Goal: Task Accomplishment & Management: Use online tool/utility

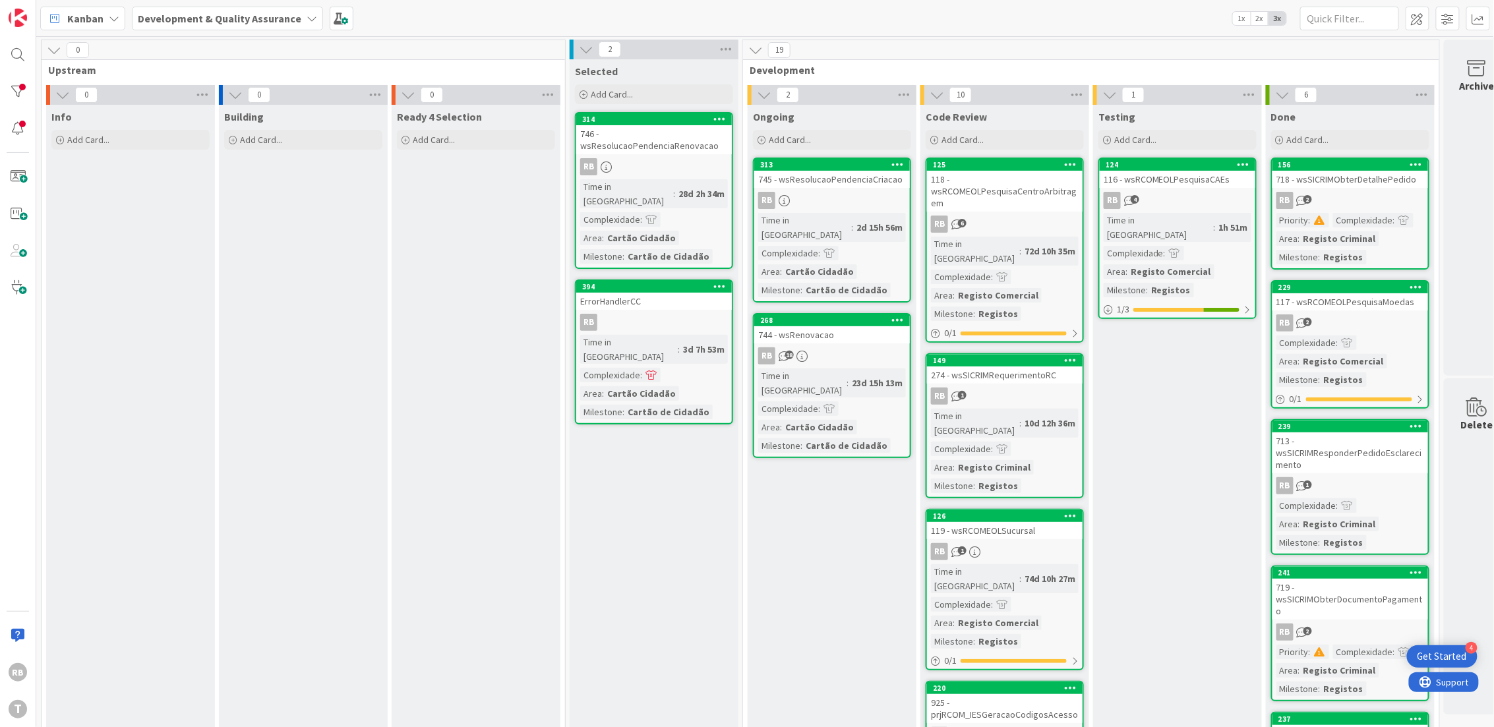
click at [841, 183] on div "745 - wsResolucaoPendenciaCriacao" at bounding box center [832, 179] width 156 height 17
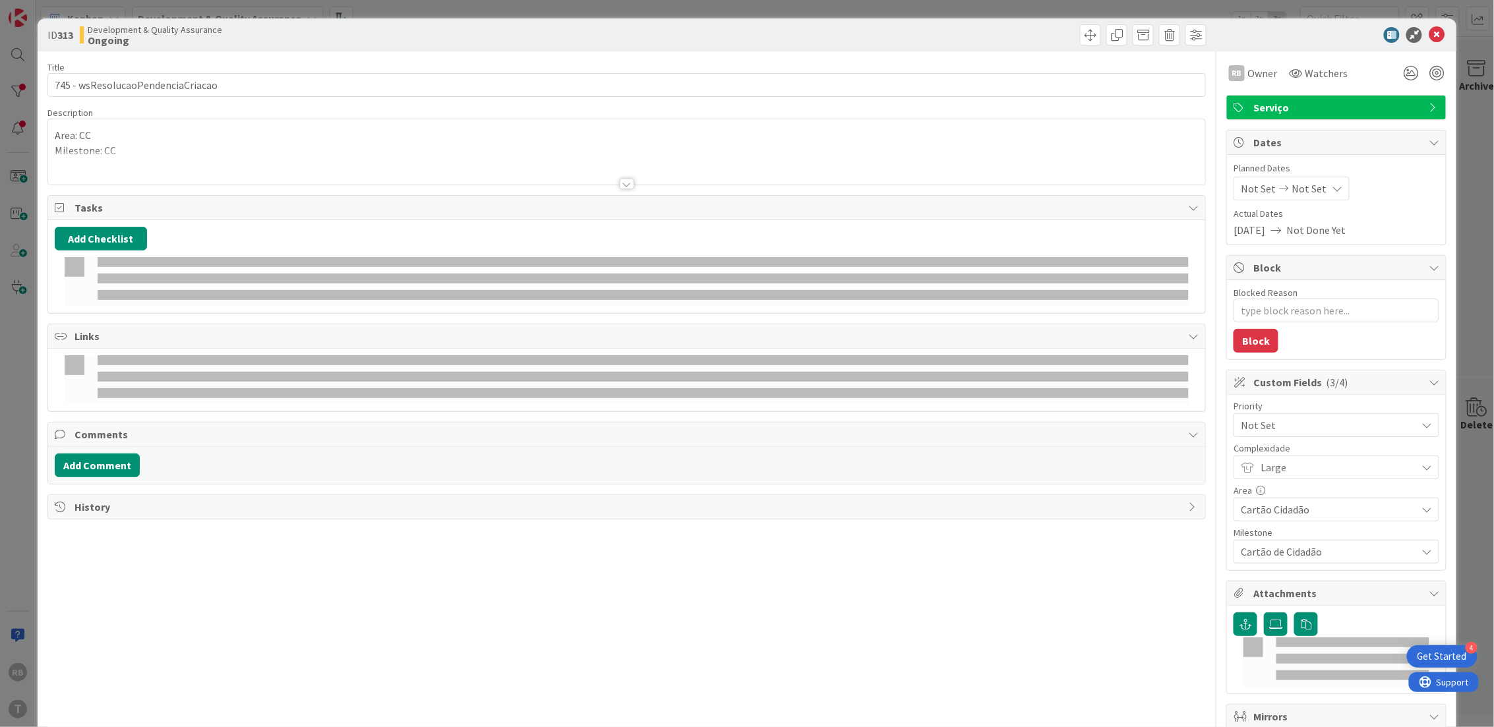
type textarea "x"
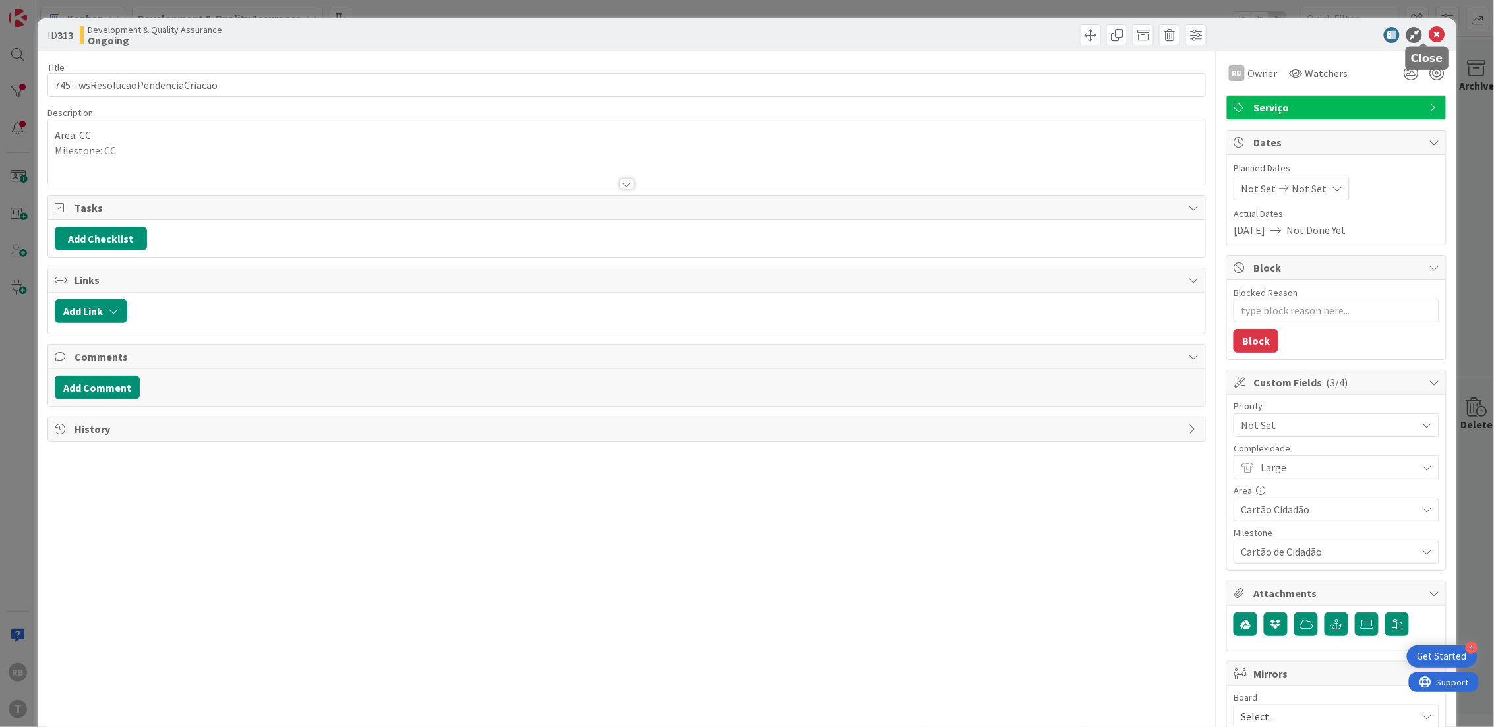
click at [1429, 37] on icon at bounding box center [1437, 35] width 16 height 16
